Goal: Transaction & Acquisition: Purchase product/service

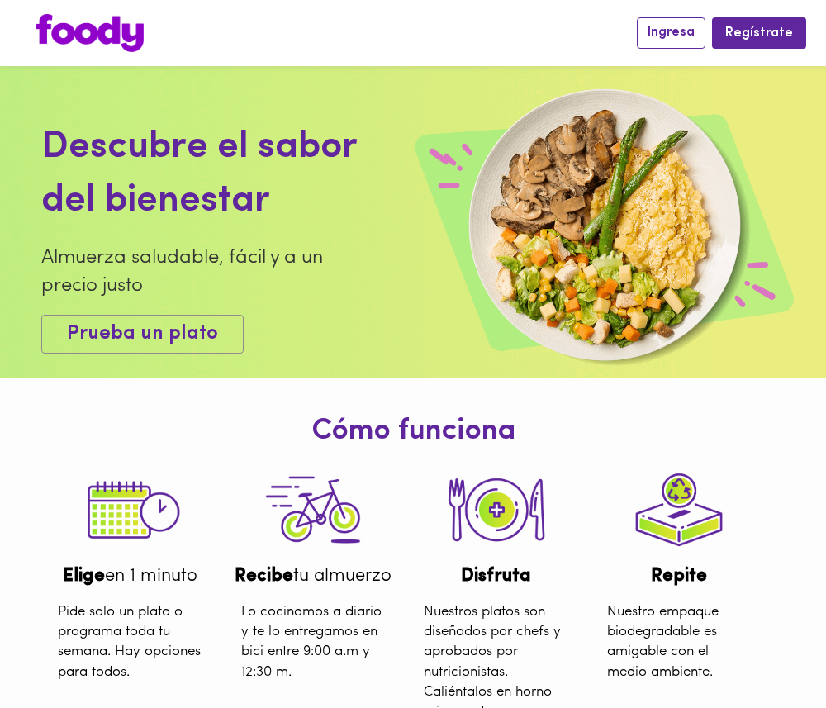
click at [690, 27] on span "Ingresa" at bounding box center [670, 33] width 47 height 16
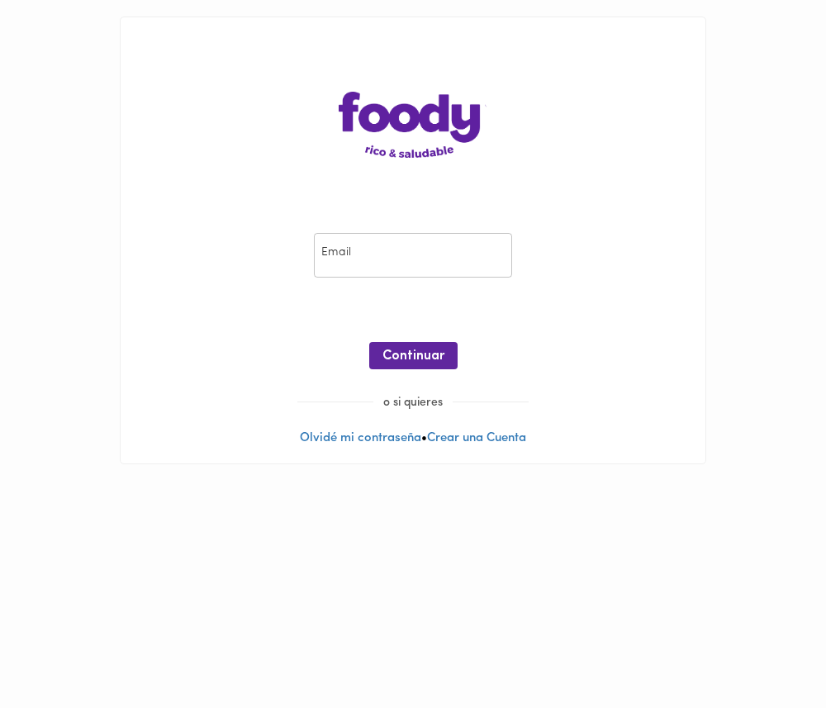
click at [467, 253] on input "email" at bounding box center [413, 255] width 198 height 45
type input "[EMAIL_ADDRESS][DOMAIN_NAME]"
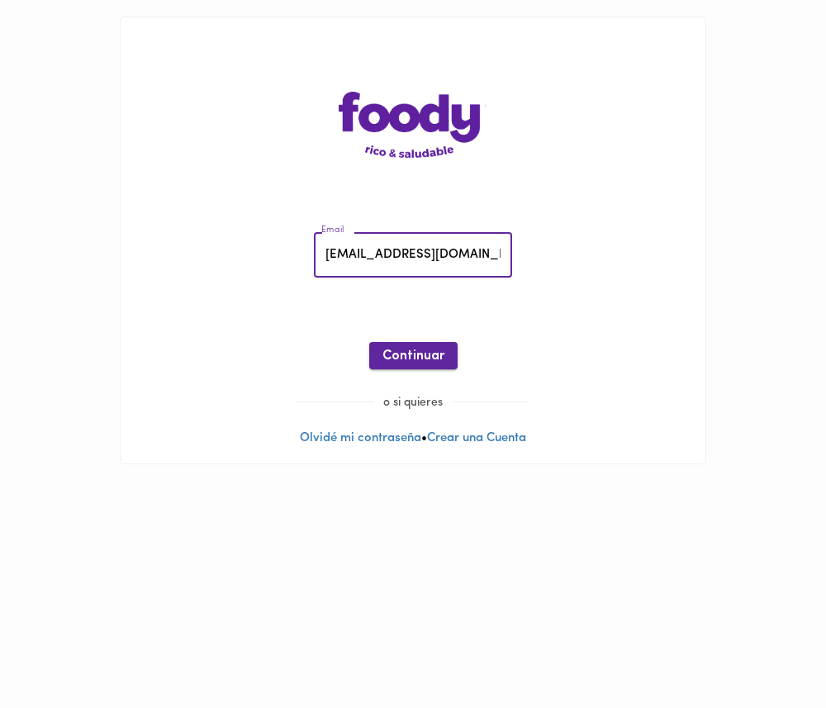
click at [415, 367] on button "Continuar" at bounding box center [413, 355] width 88 height 27
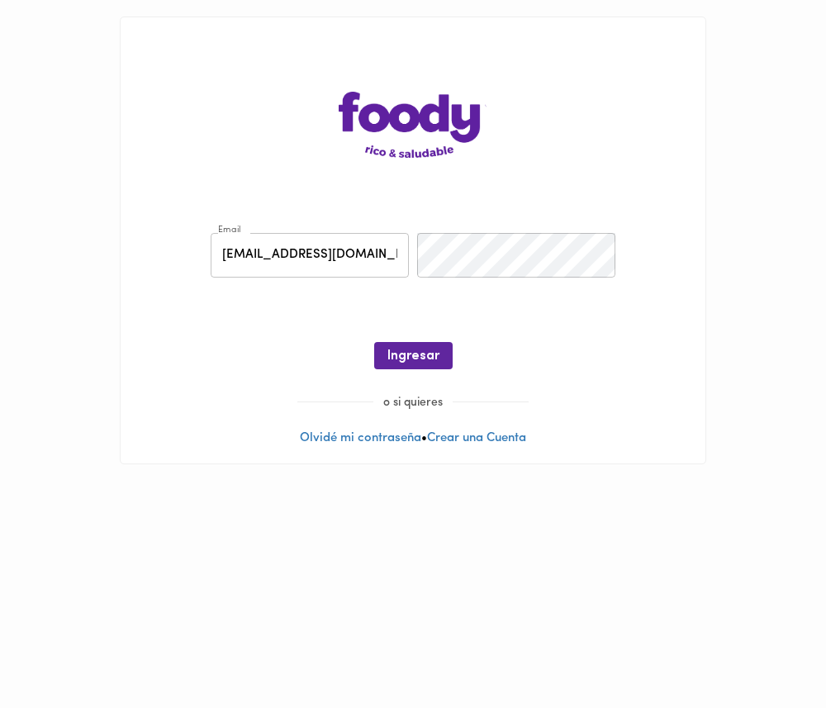
click at [456, 282] on div "Email [EMAIL_ADDRESS][DOMAIN_NAME] Email Contraseña Contraseña ¡Oops! Recuperar…" at bounding box center [413, 305] width 552 height 178
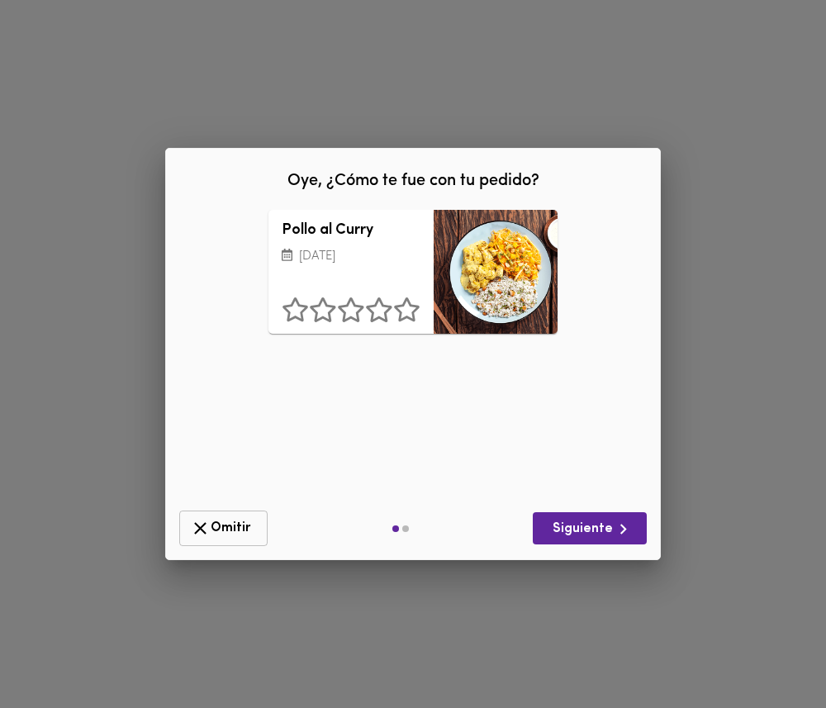
click at [220, 527] on span "Omitir" at bounding box center [223, 528] width 67 height 21
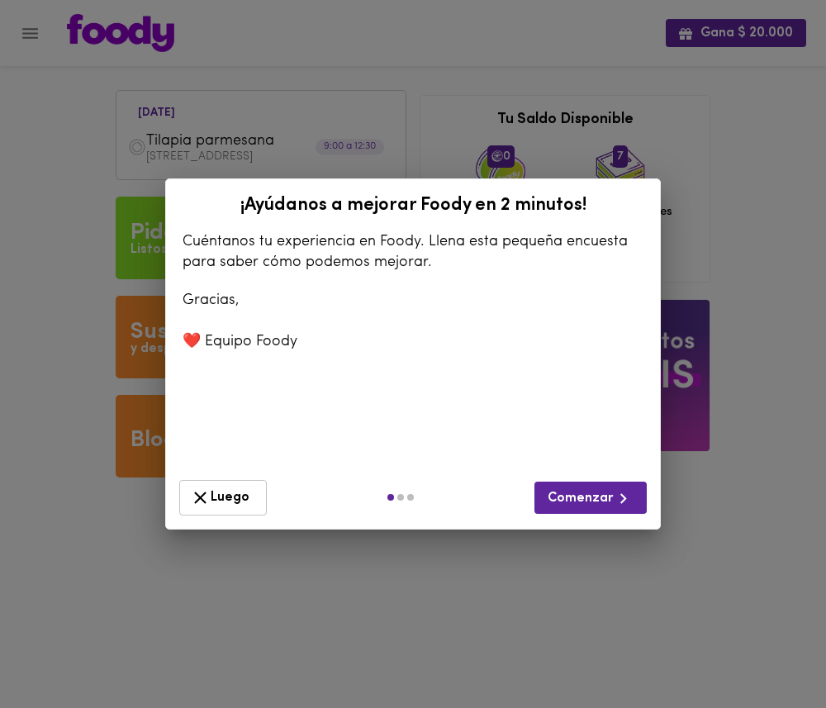
click at [237, 492] on span "Luego" at bounding box center [223, 497] width 66 height 21
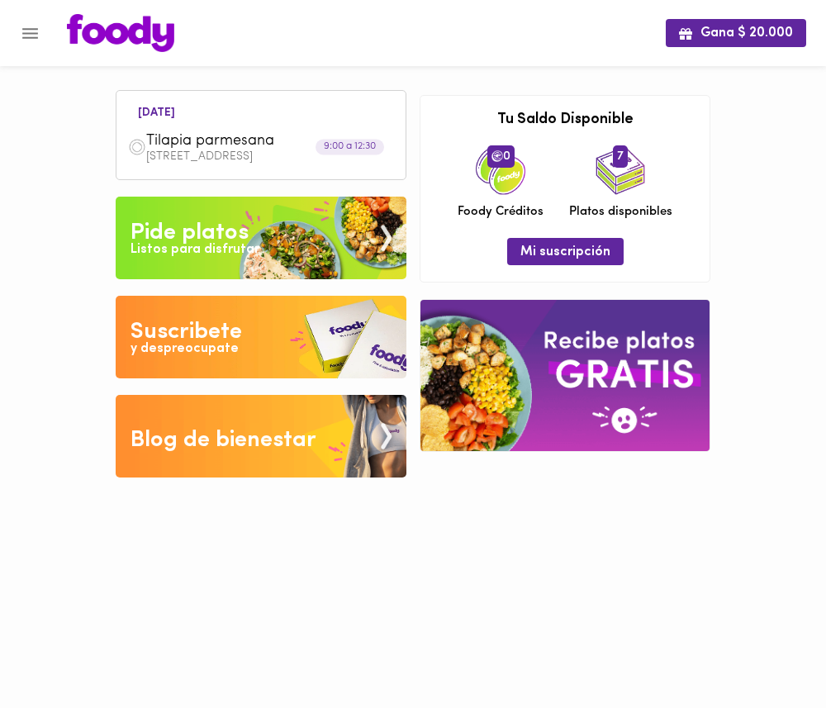
click at [294, 254] on img at bounding box center [261, 238] width 291 height 83
click at [628, 402] on img at bounding box center [564, 375] width 289 height 151
click at [226, 222] on div "Pide platos" at bounding box center [189, 232] width 118 height 33
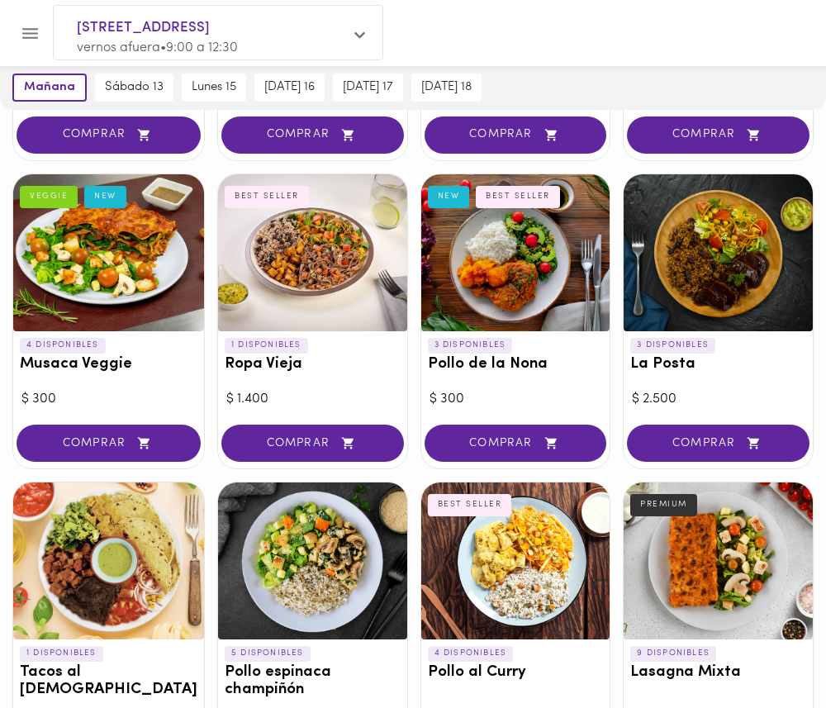
scroll to position [379, 0]
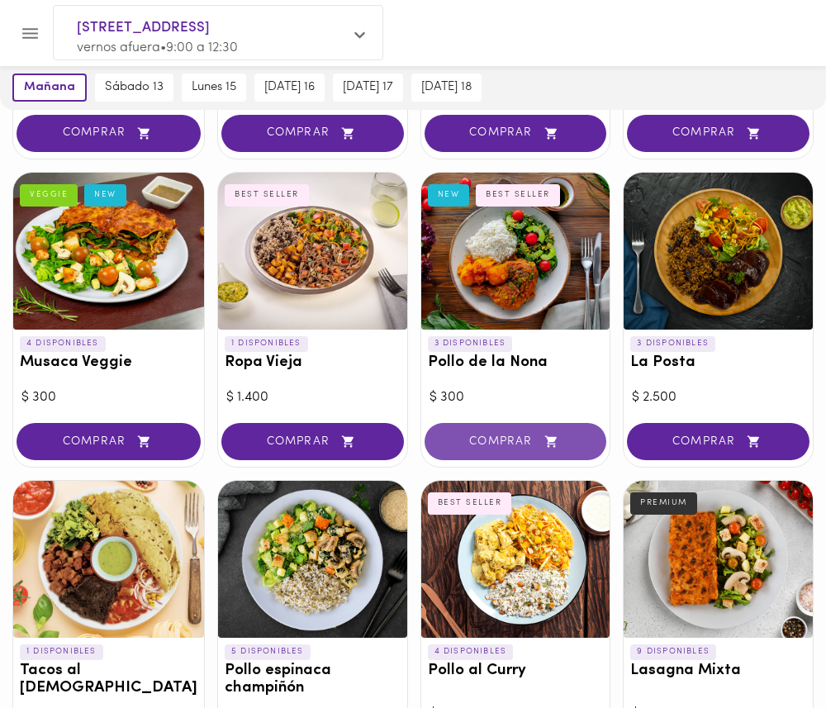
click at [493, 436] on span "COMPRAR" at bounding box center [515, 441] width 141 height 14
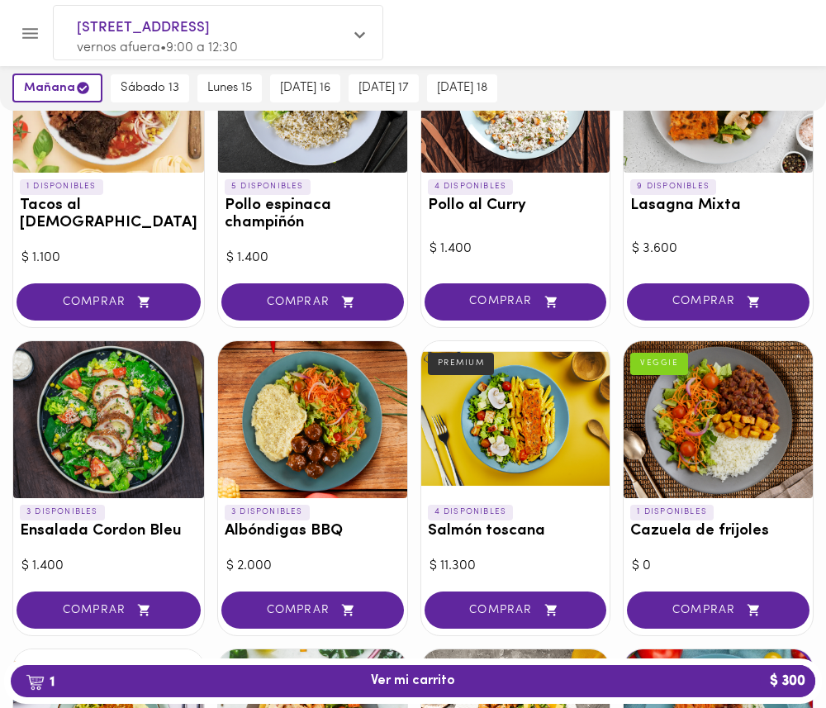
scroll to position [837, 0]
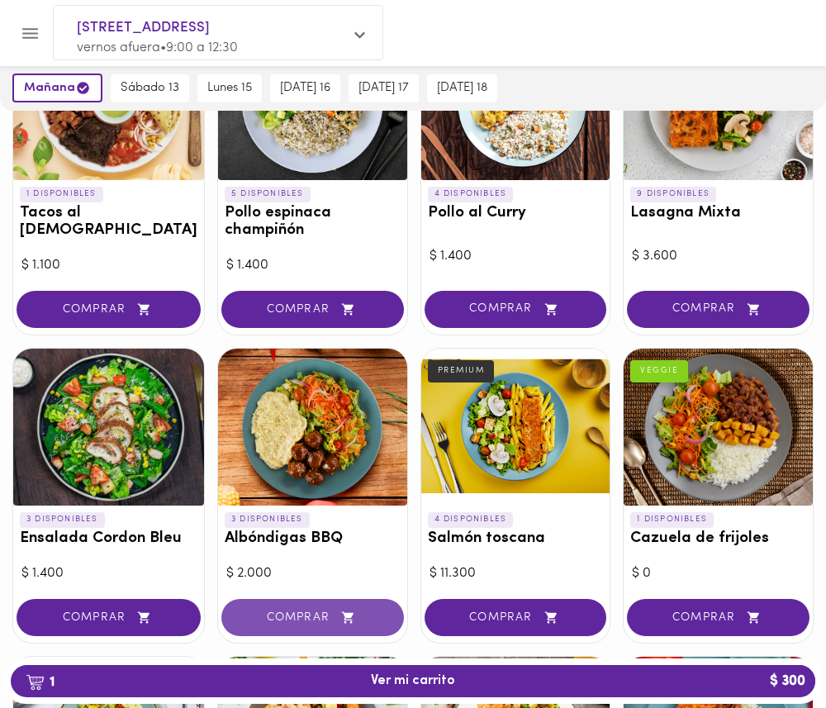
click at [320, 618] on span "COMPRAR" at bounding box center [312, 617] width 141 height 14
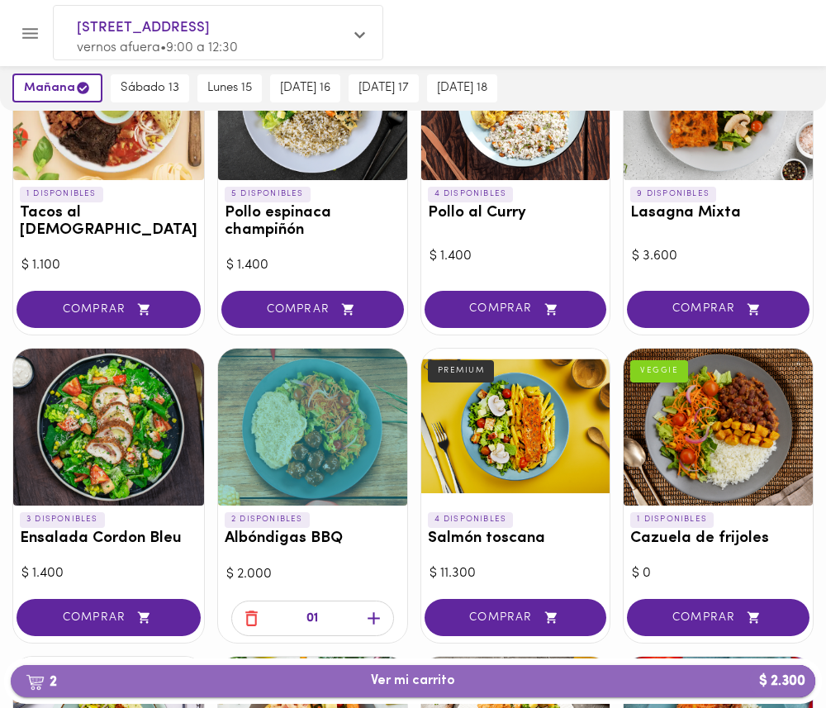
click at [319, 683] on span "2 Ver mi carrito $ 2.300" at bounding box center [413, 681] width 778 height 16
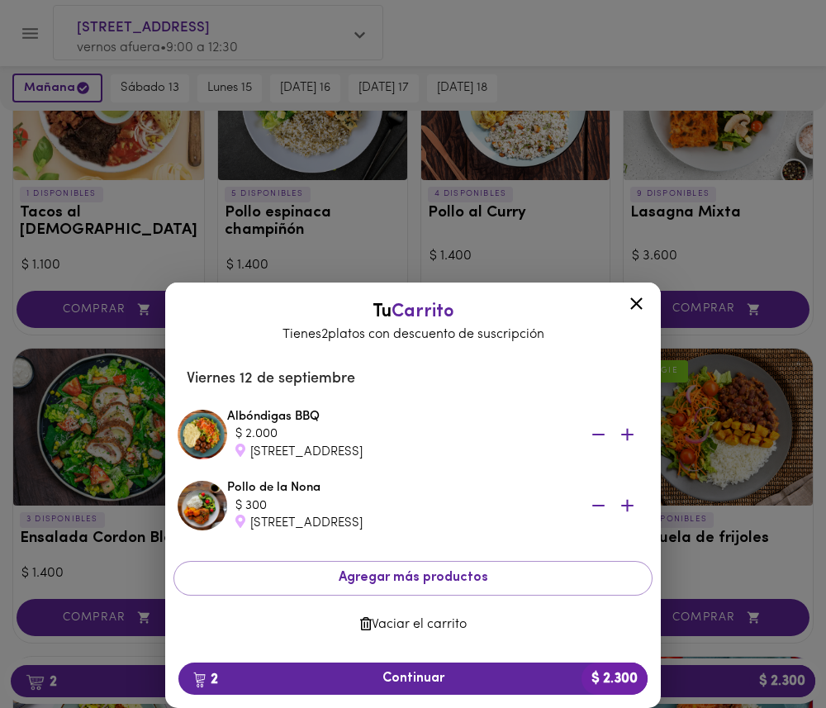
click at [506, 263] on div "Tu Carrito Tienes 2 platos con descuento de suscripción [DATE] Albóndigas BBQ $…" at bounding box center [413, 407] width 826 height 601
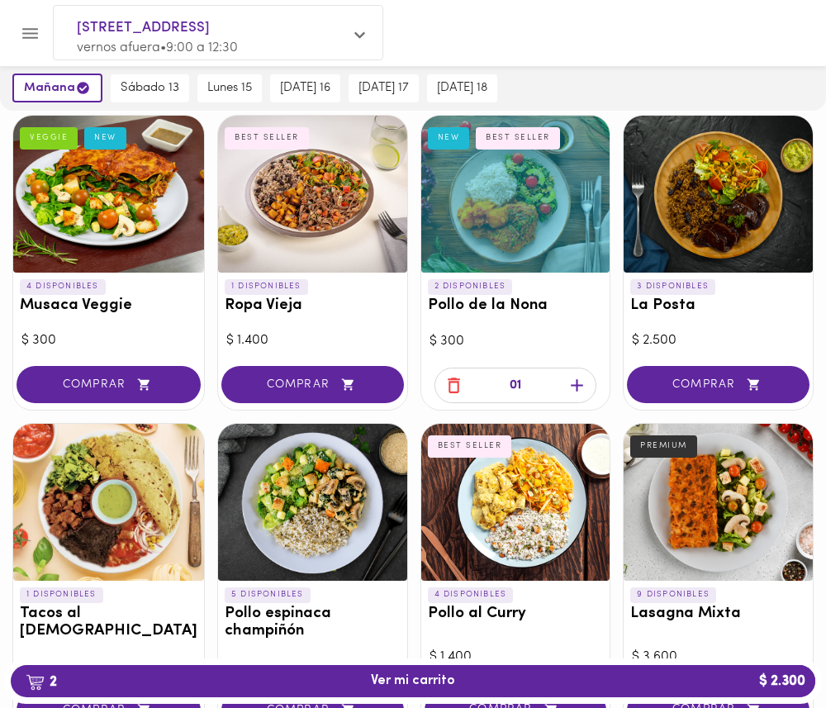
scroll to position [434, 0]
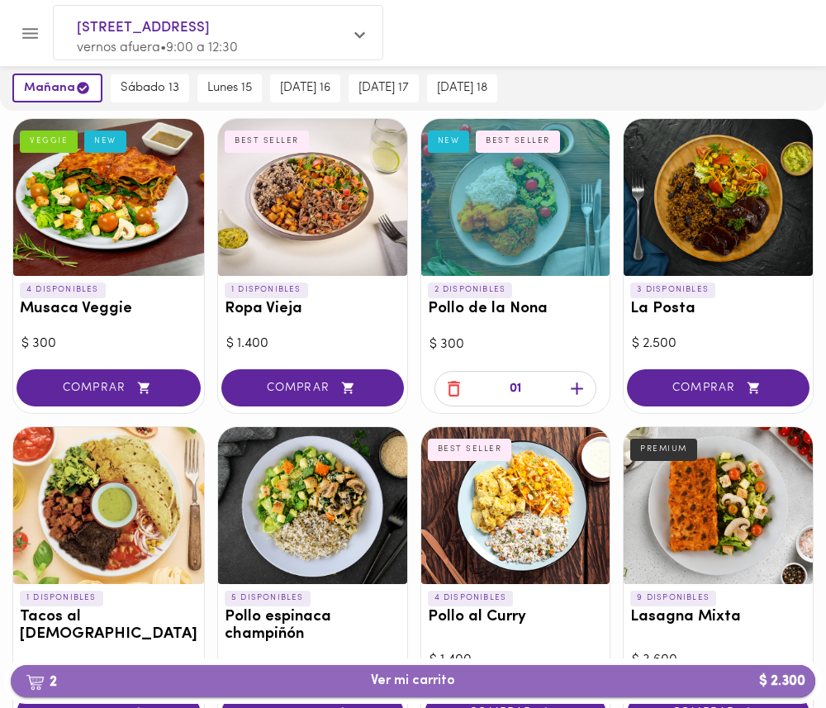
click at [350, 678] on span "2 Ver mi carrito $ 2.300" at bounding box center [413, 681] width 778 height 16
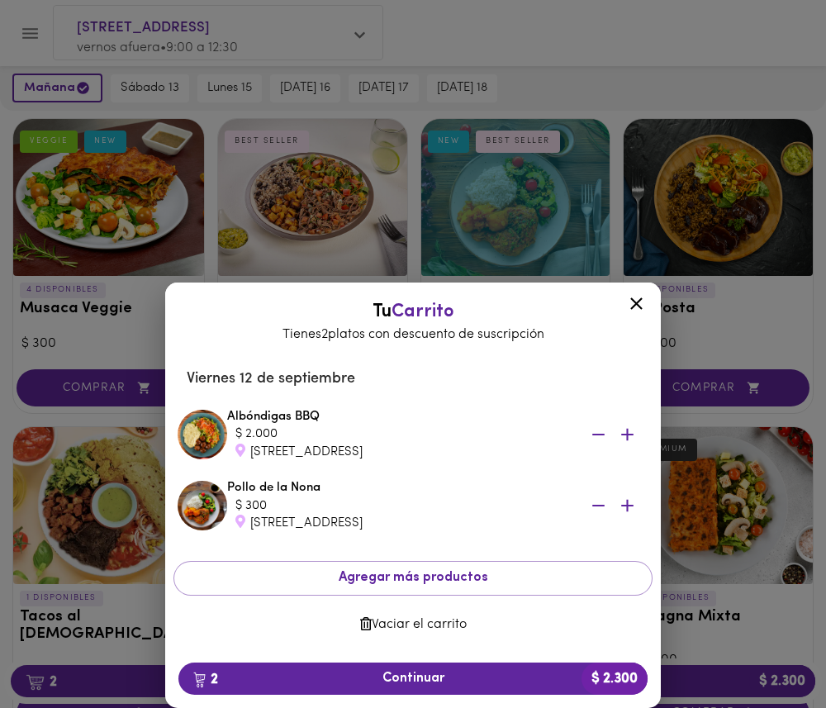
click at [625, 294] on div at bounding box center [636, 307] width 40 height 40
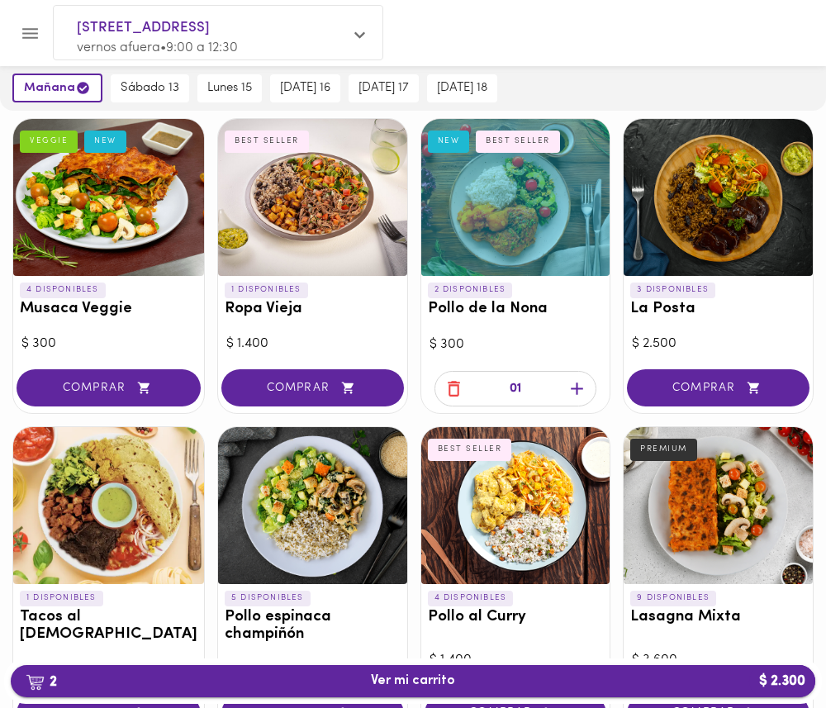
click at [344, 677] on span "2 Ver mi carrito $ 2.300" at bounding box center [413, 681] width 778 height 16
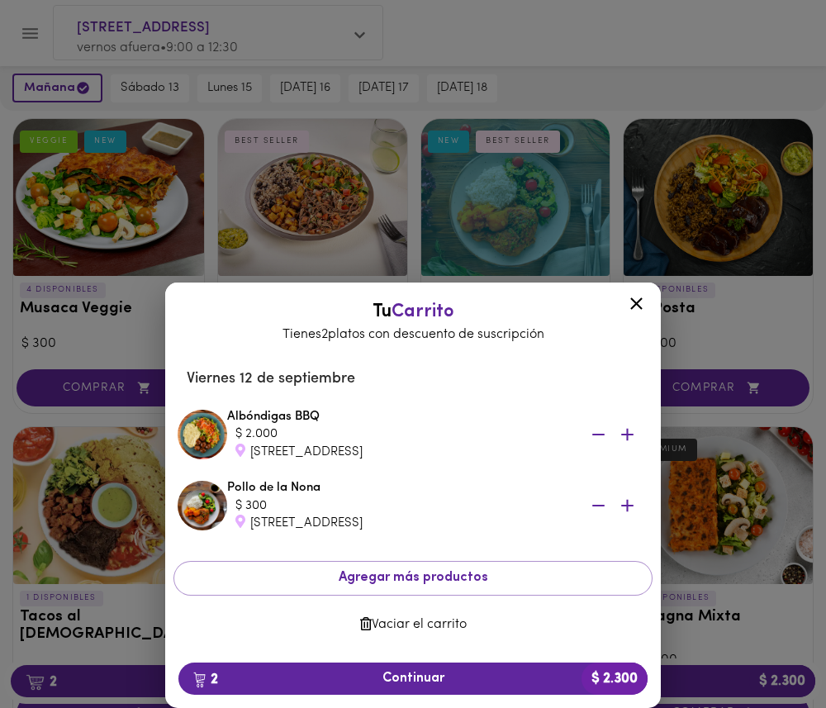
click at [419, 620] on span "Vaciar el carrito" at bounding box center [413, 625] width 453 height 16
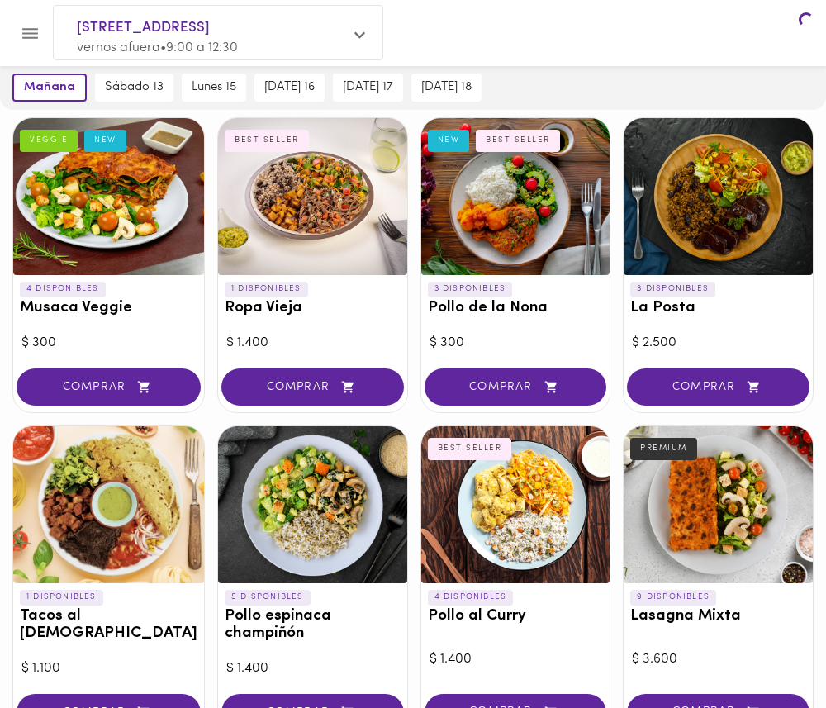
scroll to position [433, 0]
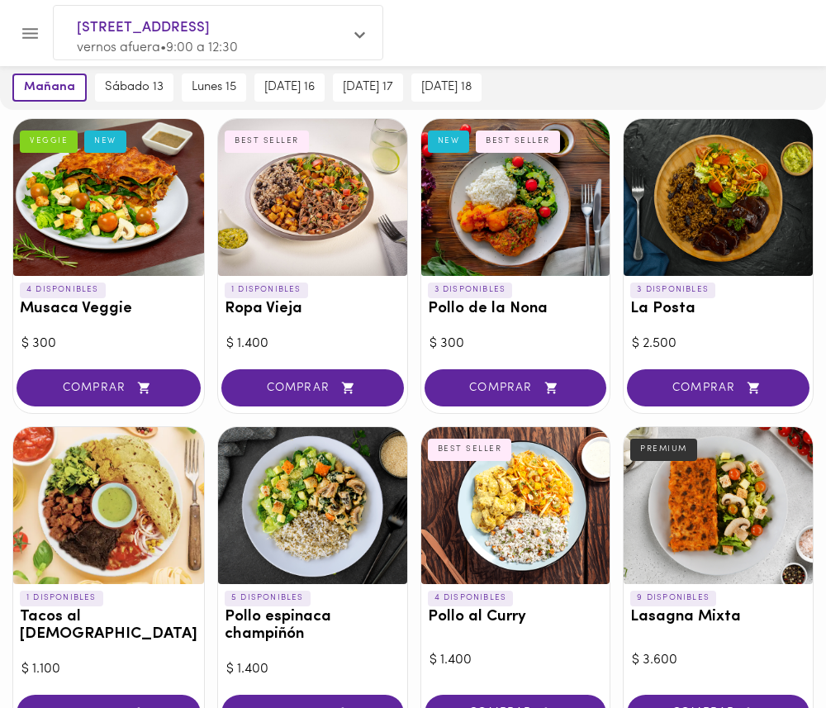
click at [324, 48] on p "vernos afuera • 9:00 a 12:30" at bounding box center [210, 48] width 266 height 19
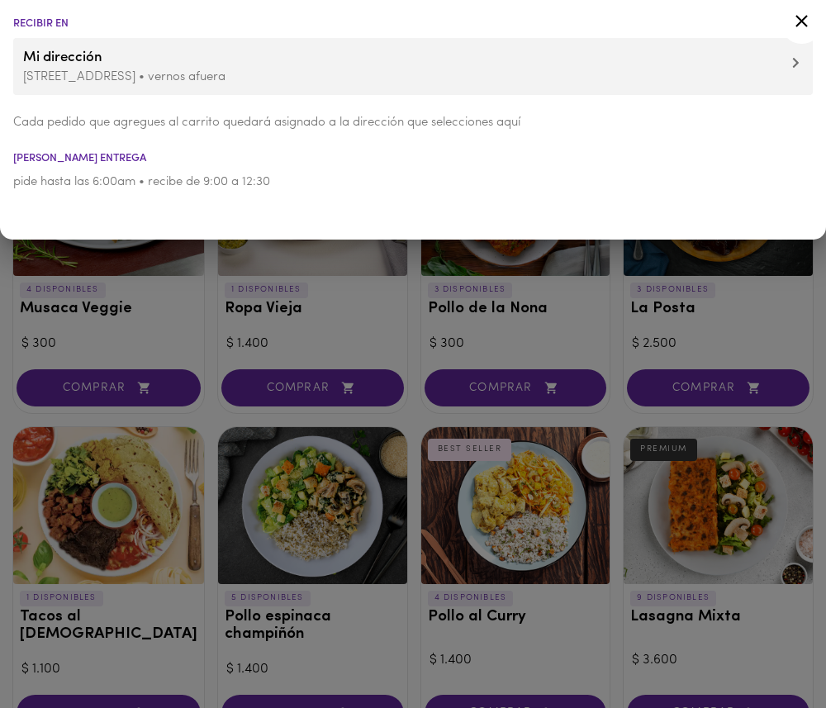
click at [780, 75] on p "[STREET_ADDRESS] • vernos afuera" at bounding box center [413, 77] width 780 height 17
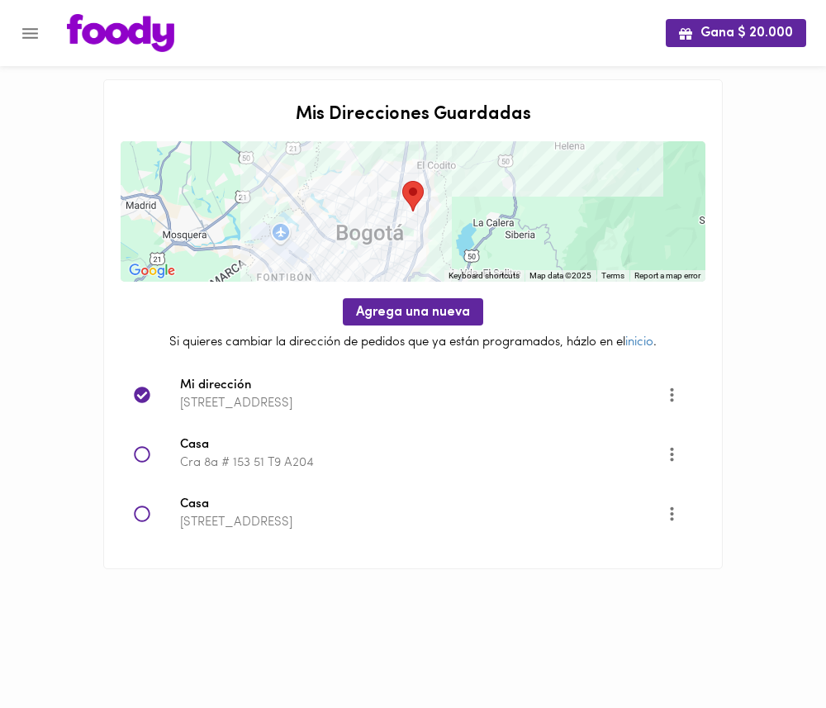
click at [139, 510] on icon at bounding box center [142, 513] width 17 height 17
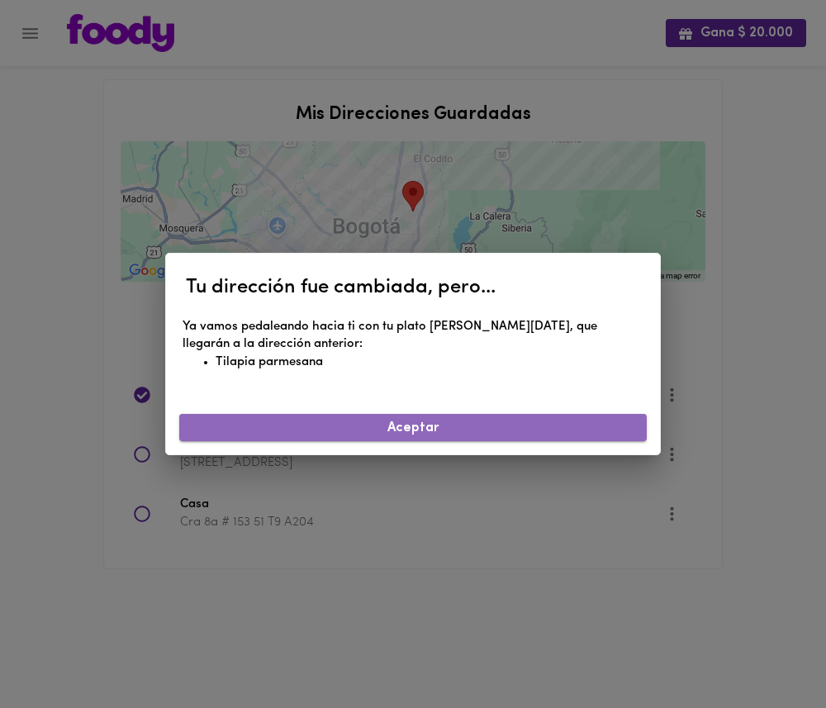
click at [406, 428] on span "Aceptar" at bounding box center [412, 428] width 441 height 16
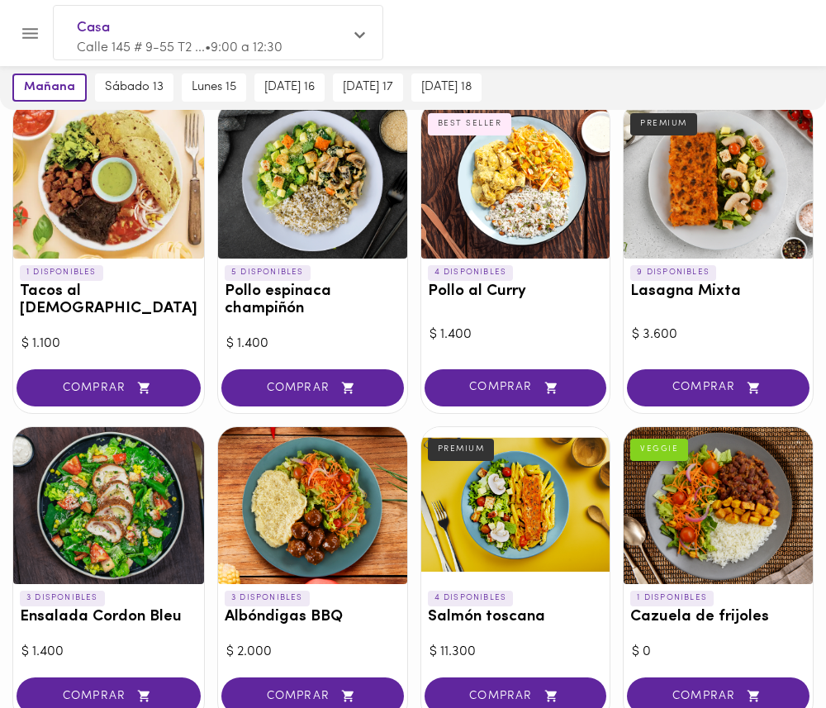
scroll to position [771, 0]
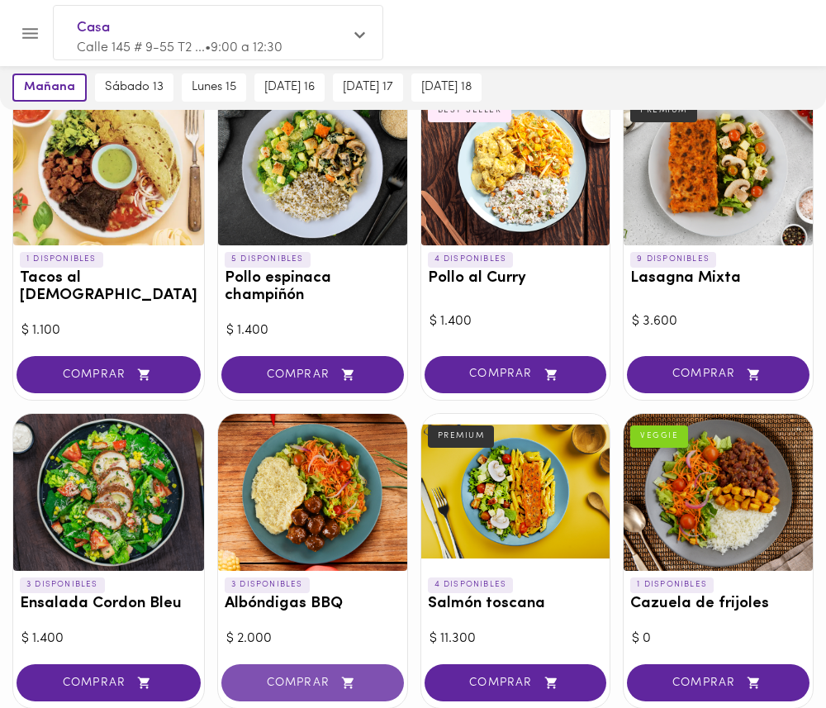
click at [302, 675] on button "COMPRAR" at bounding box center [312, 682] width 182 height 37
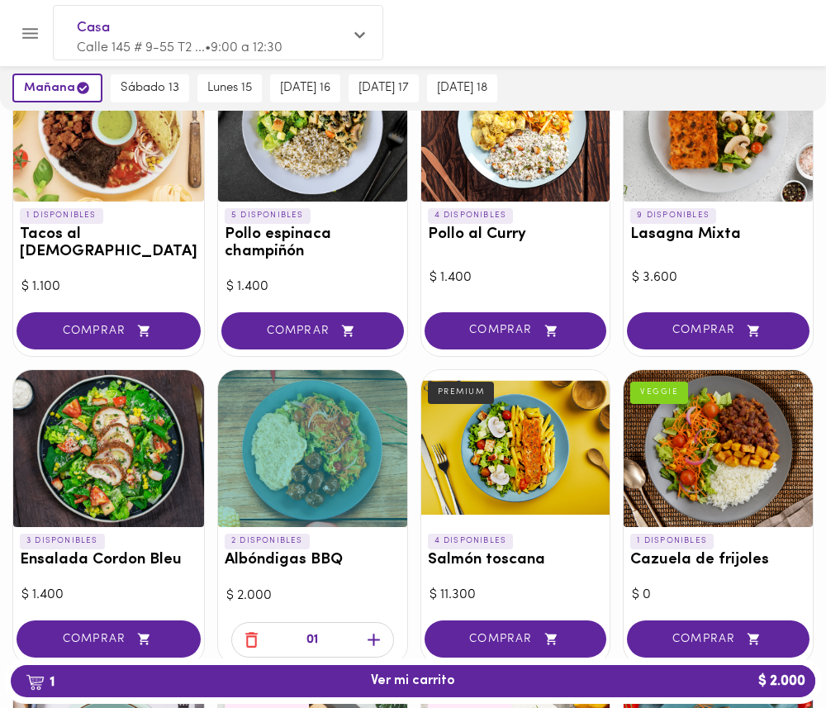
scroll to position [822, 0]
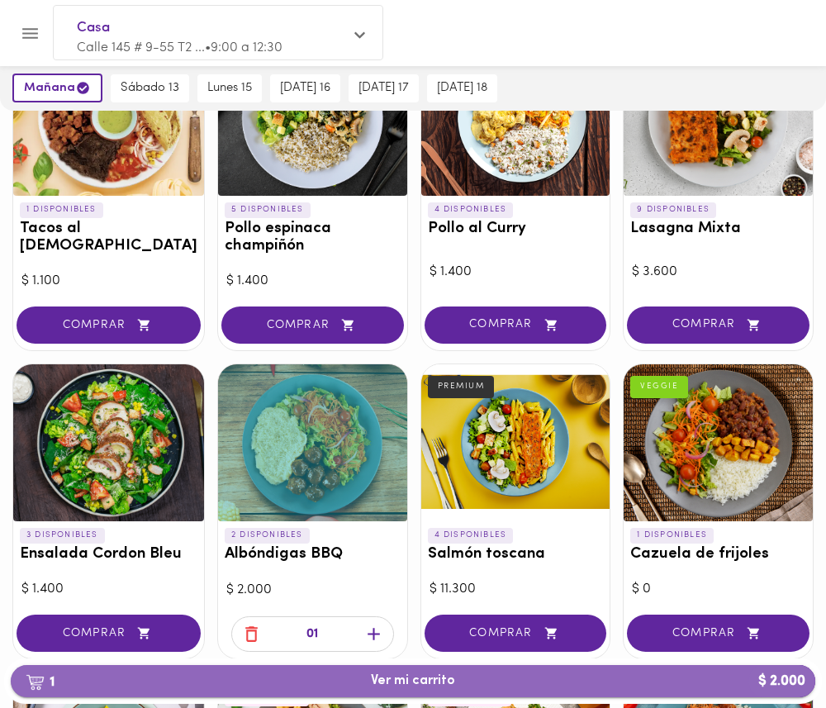
click at [372, 689] on button "1 Ver mi carrito $ 2.000" at bounding box center [413, 681] width 804 height 32
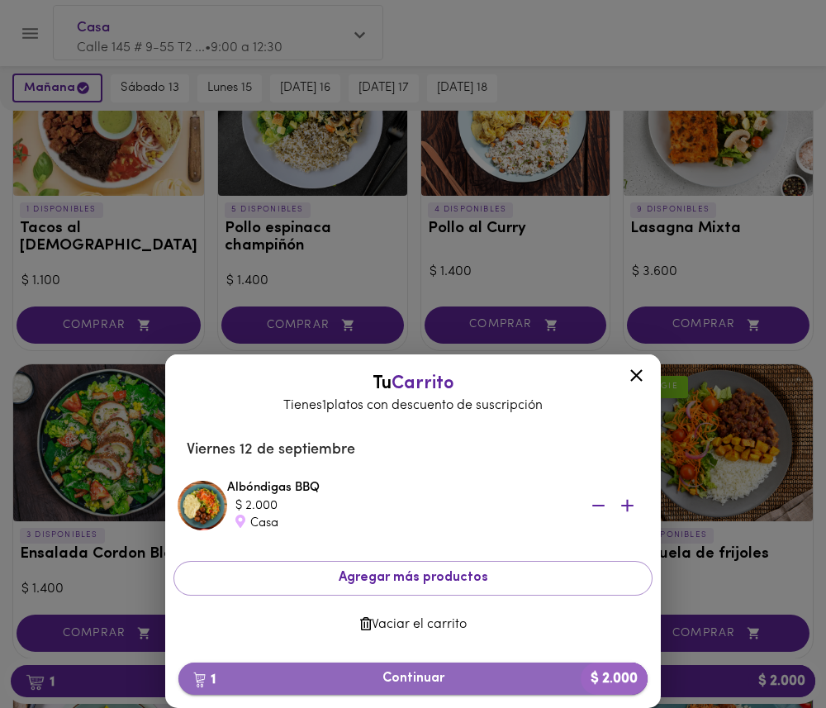
click at [478, 675] on span "1 Continuar $ 2.000" at bounding box center [413, 679] width 443 height 16
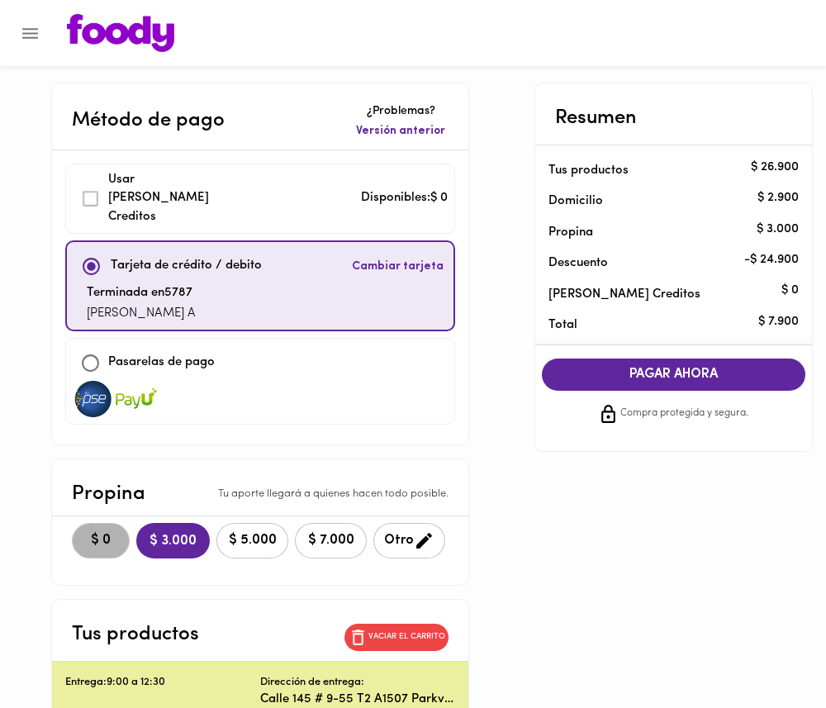
click at [102, 533] on span "$ 0" at bounding box center [101, 541] width 36 height 16
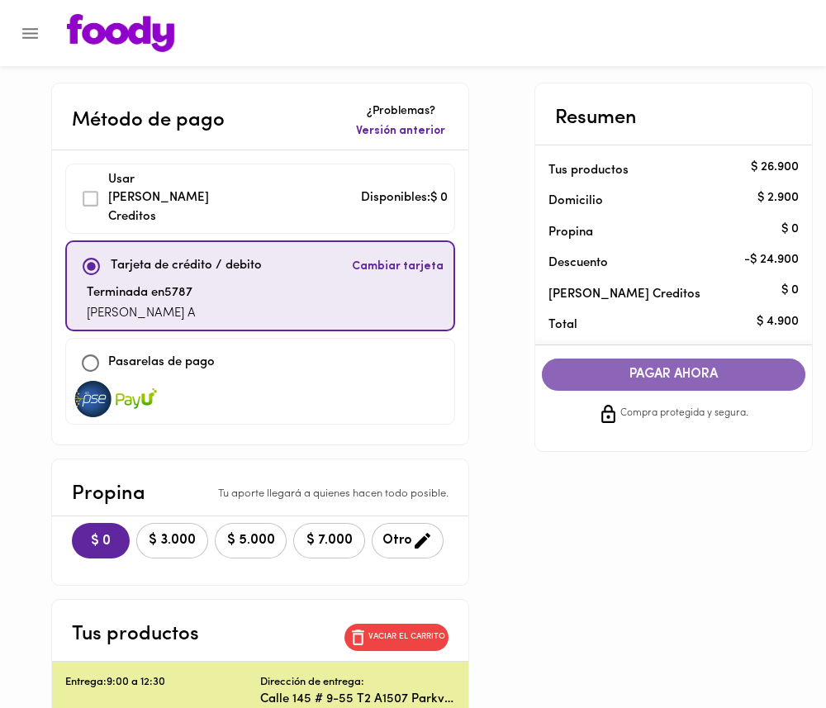
click at [668, 374] on span "PAGAR AHORA" at bounding box center [673, 375] width 230 height 16
